Goal: Task Accomplishment & Management: Complete application form

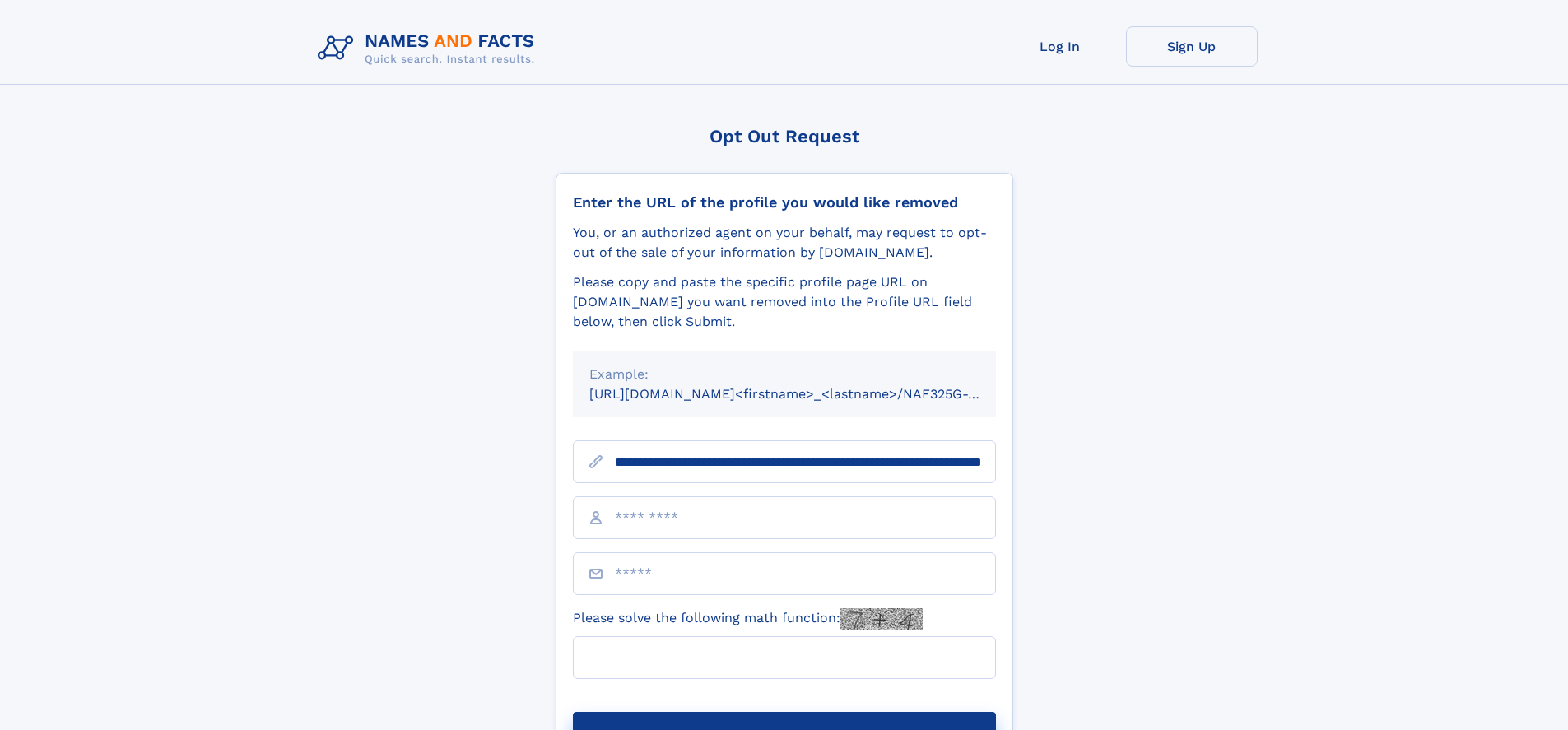
scroll to position [0, 169]
type input "**********"
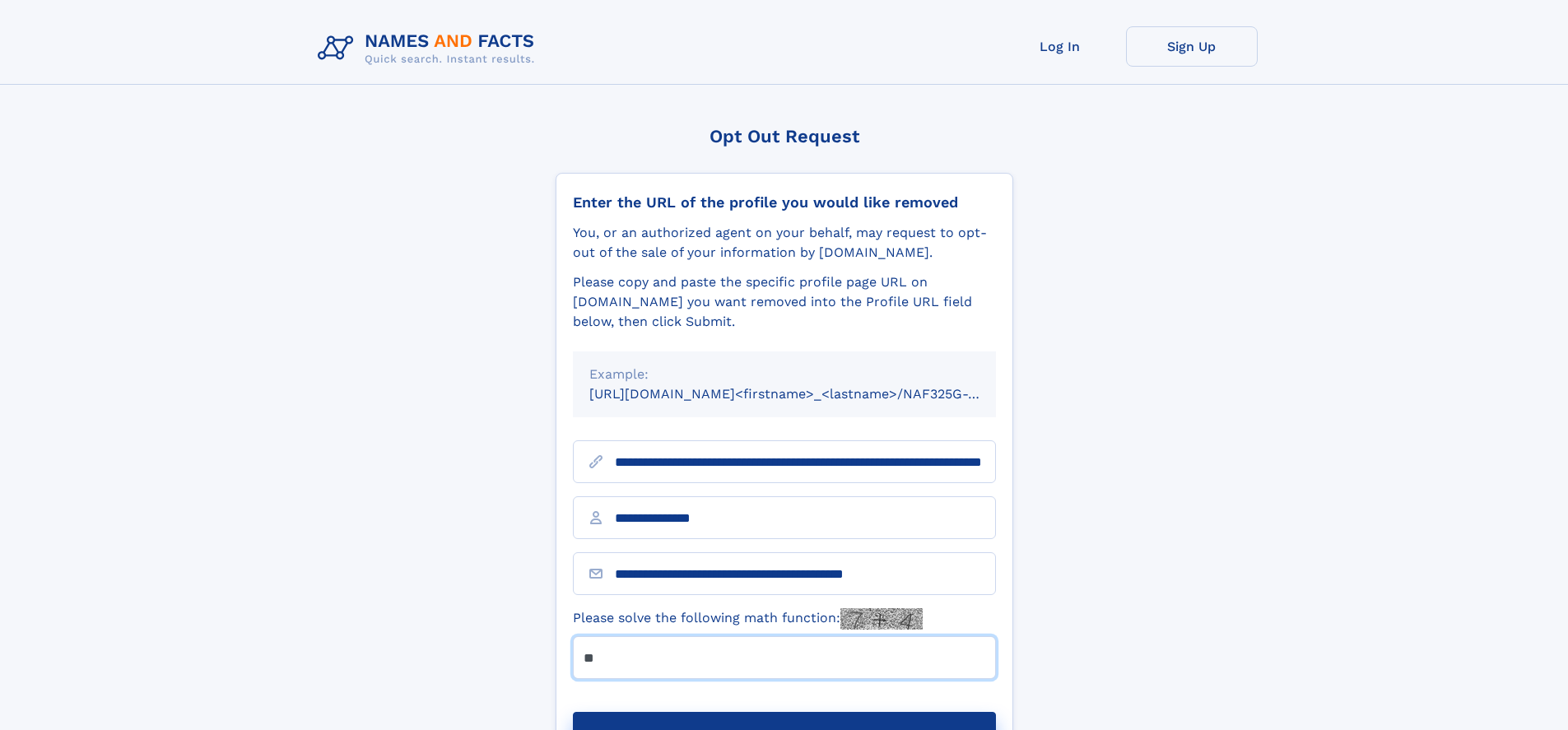
type input "**"
click at [784, 713] on button "Submit Opt Out Request" at bounding box center [785, 739] width 423 height 53
